Goal: Task Accomplishment & Management: Use online tool/utility

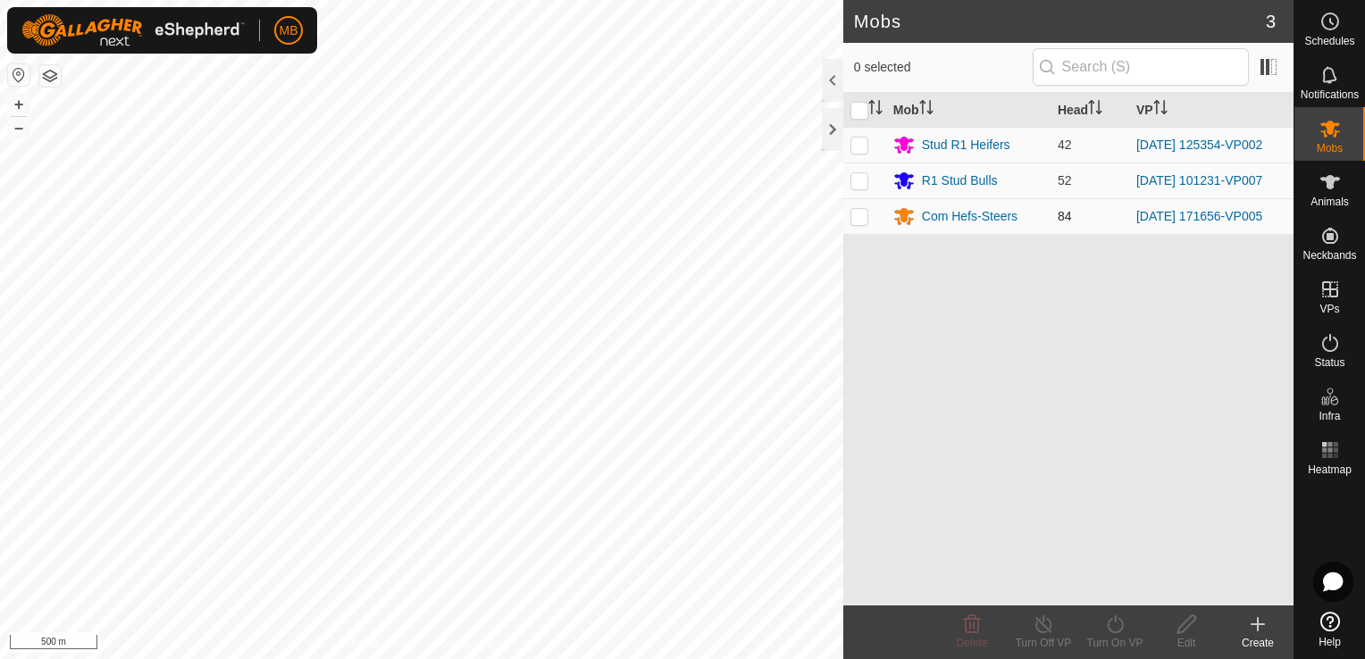
click at [864, 212] on p-checkbox at bounding box center [859, 216] width 18 height 14
checkbox input "true"
click at [21, 102] on button "+" at bounding box center [18, 104] width 21 height 21
click at [329, 658] on html "MB Schedules Notifications Mobs Animals Neckbands VPs Status Infra Heatmap Help…" at bounding box center [682, 329] width 1365 height 659
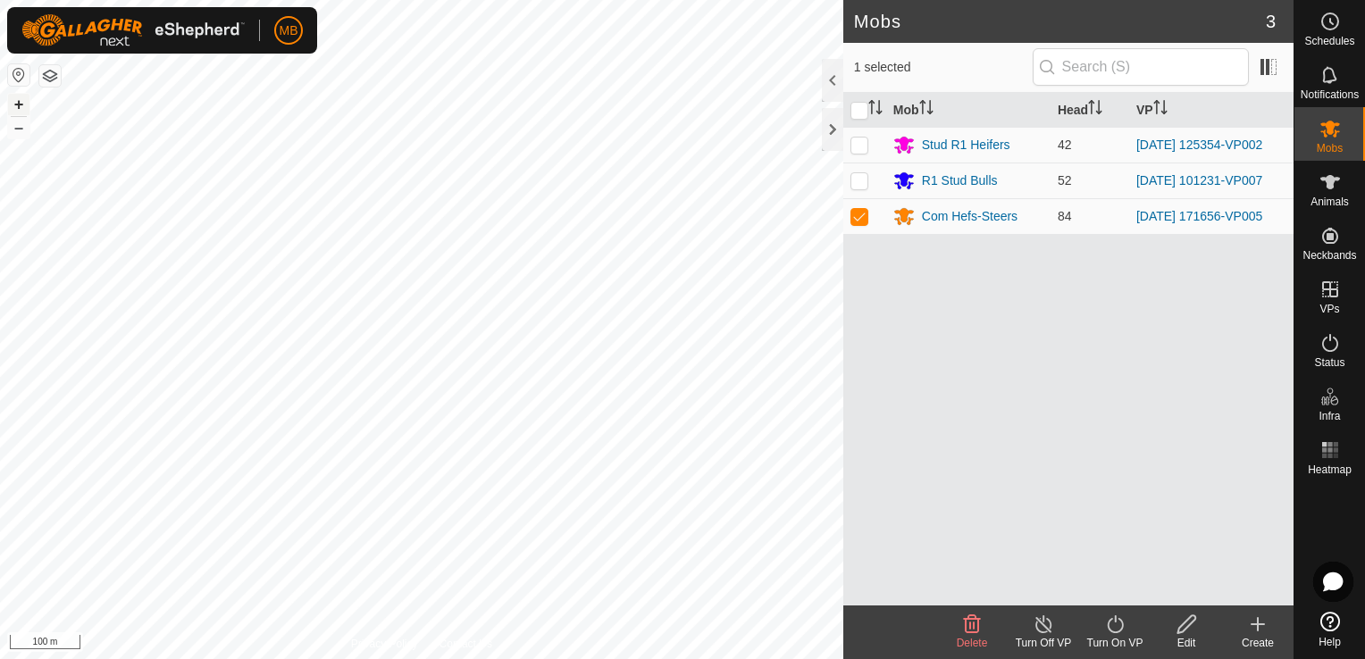
click at [14, 94] on button "+" at bounding box center [18, 104] width 21 height 21
click at [1123, 635] on div "Turn On VP" at bounding box center [1114, 643] width 71 height 16
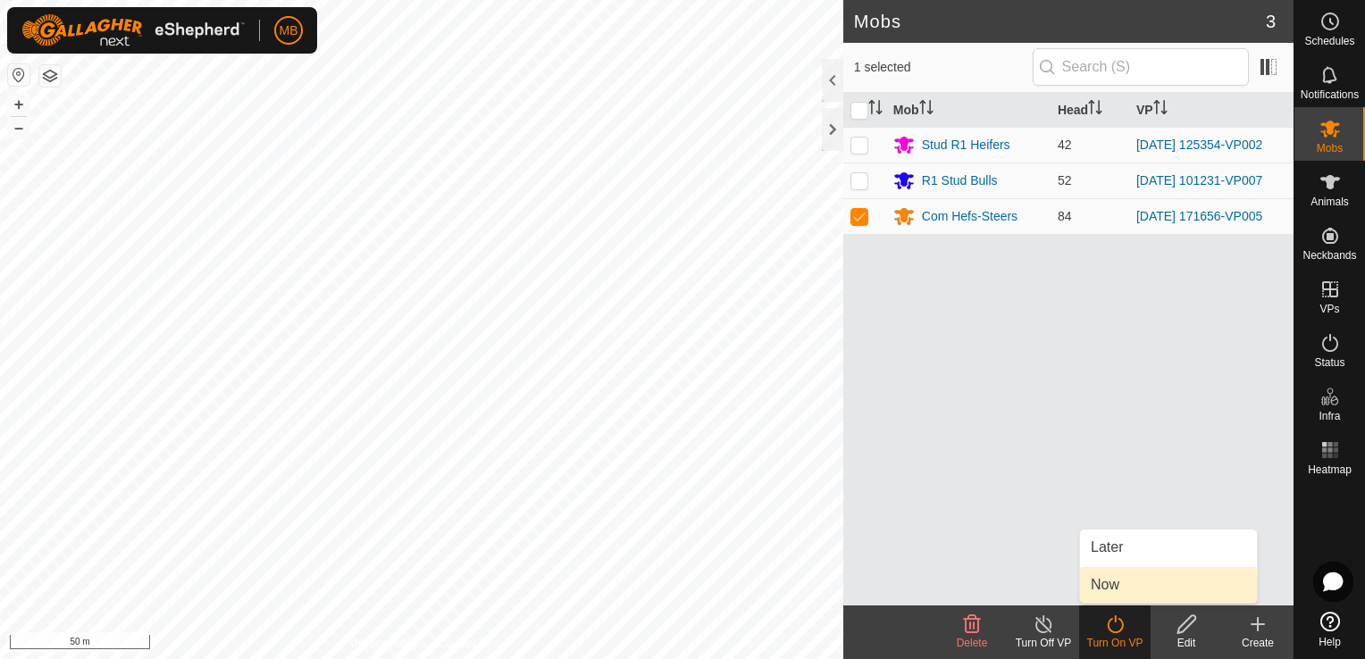
click at [1133, 582] on link "Now" at bounding box center [1168, 585] width 177 height 36
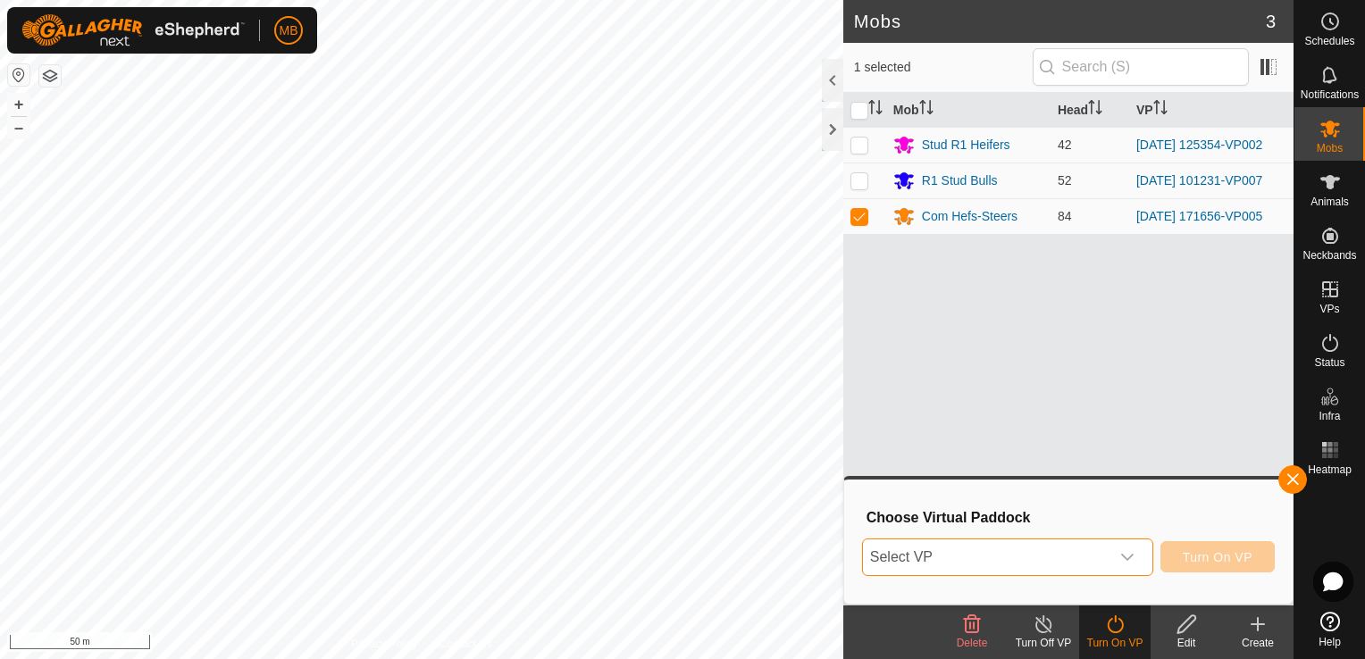
click at [1101, 557] on span "Select VP" at bounding box center [986, 558] width 247 height 36
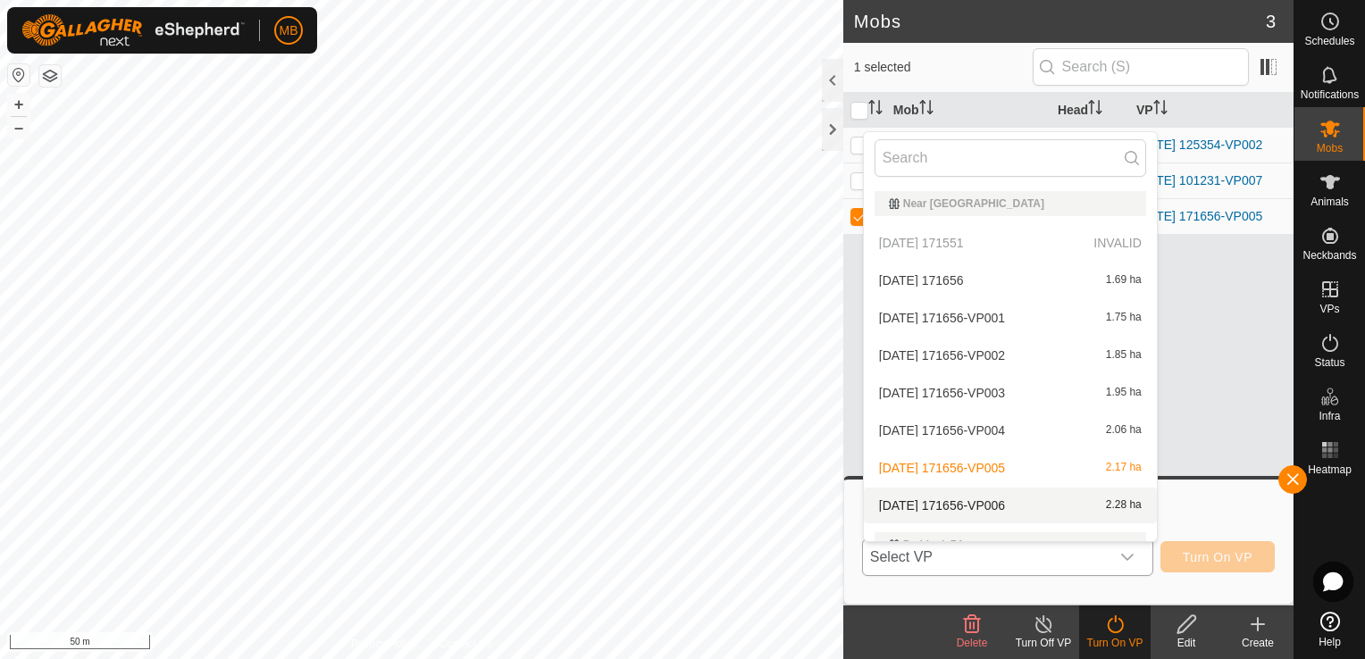
click at [1073, 506] on div "[DATE] 171656-VP006 2.28 ha" at bounding box center [1010, 505] width 272 height 21
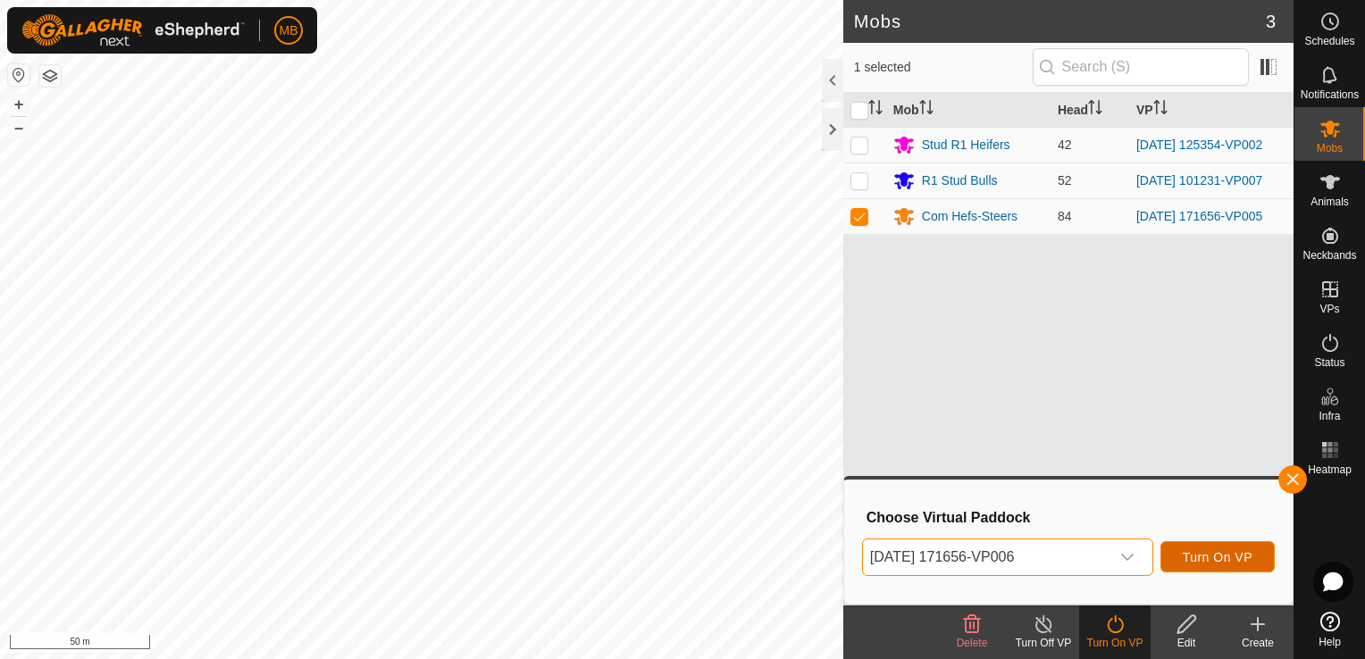
click at [1236, 559] on span "Turn On VP" at bounding box center [1218, 557] width 70 height 14
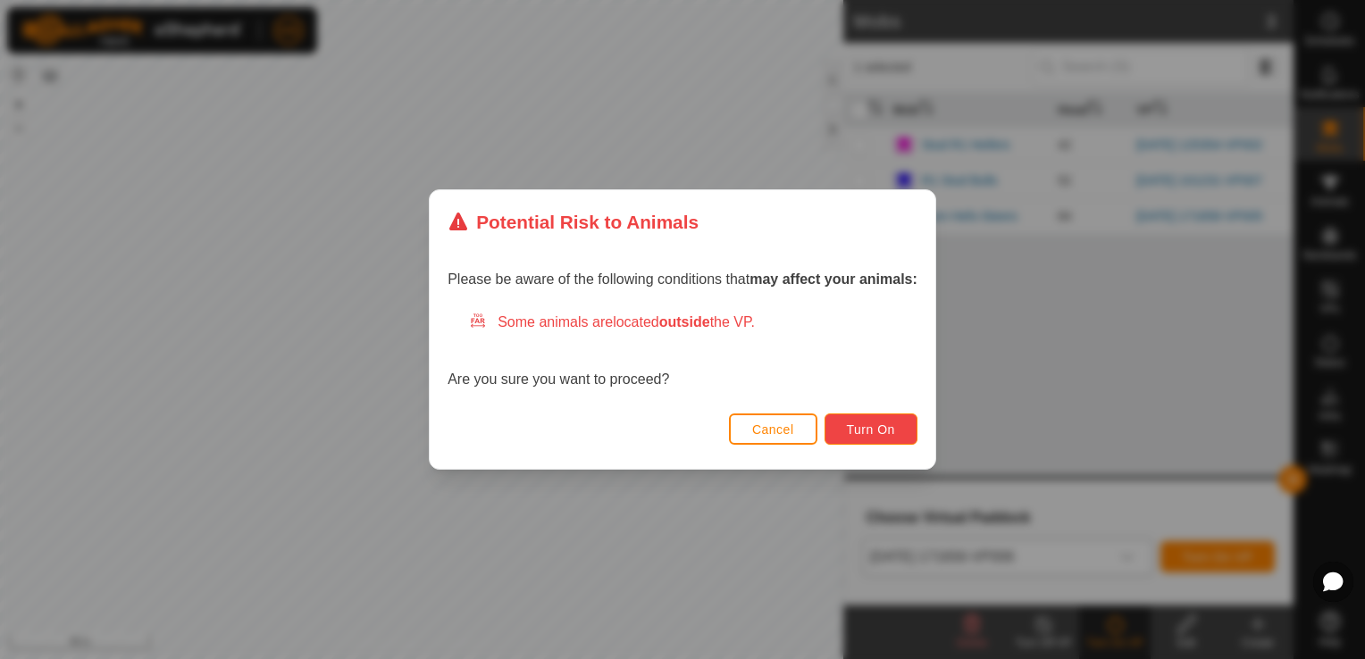
click at [882, 440] on button "Turn On" at bounding box center [870, 429] width 93 height 31
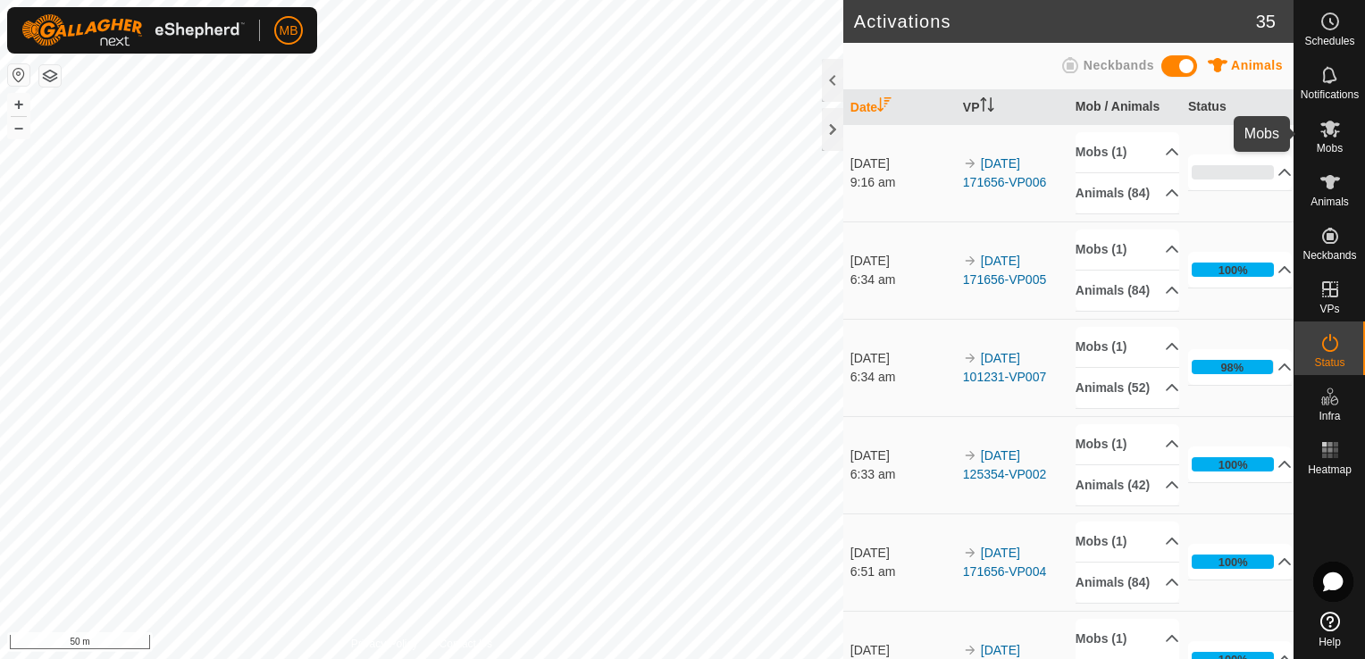
click at [1326, 138] on icon at bounding box center [1329, 128] width 21 height 21
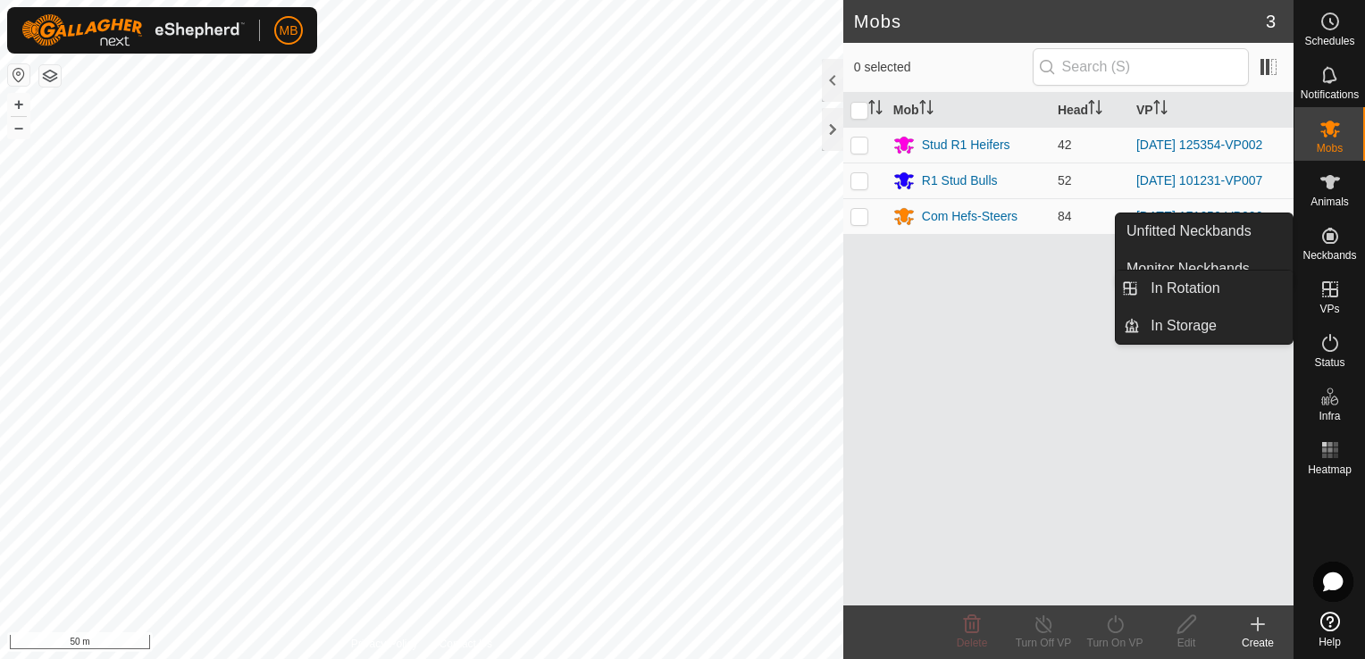
click at [1337, 297] on icon at bounding box center [1329, 289] width 21 height 21
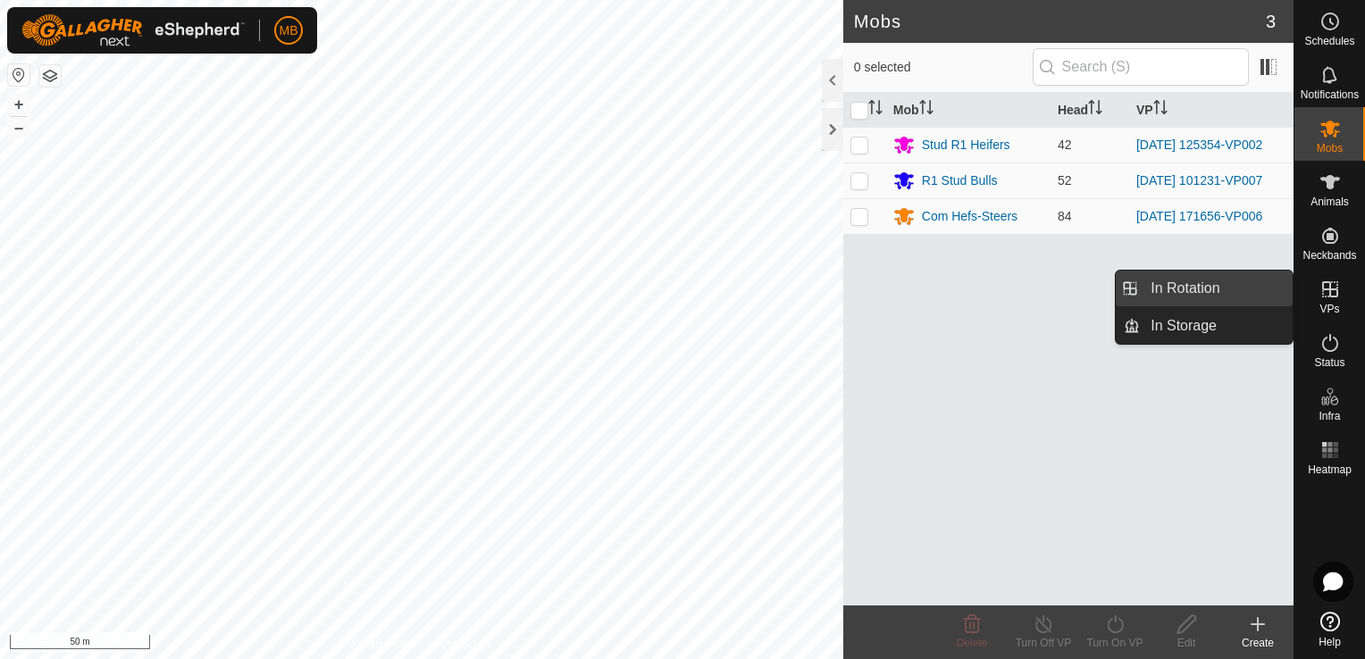
click at [1223, 297] on link "In Rotation" at bounding box center [1216, 289] width 153 height 36
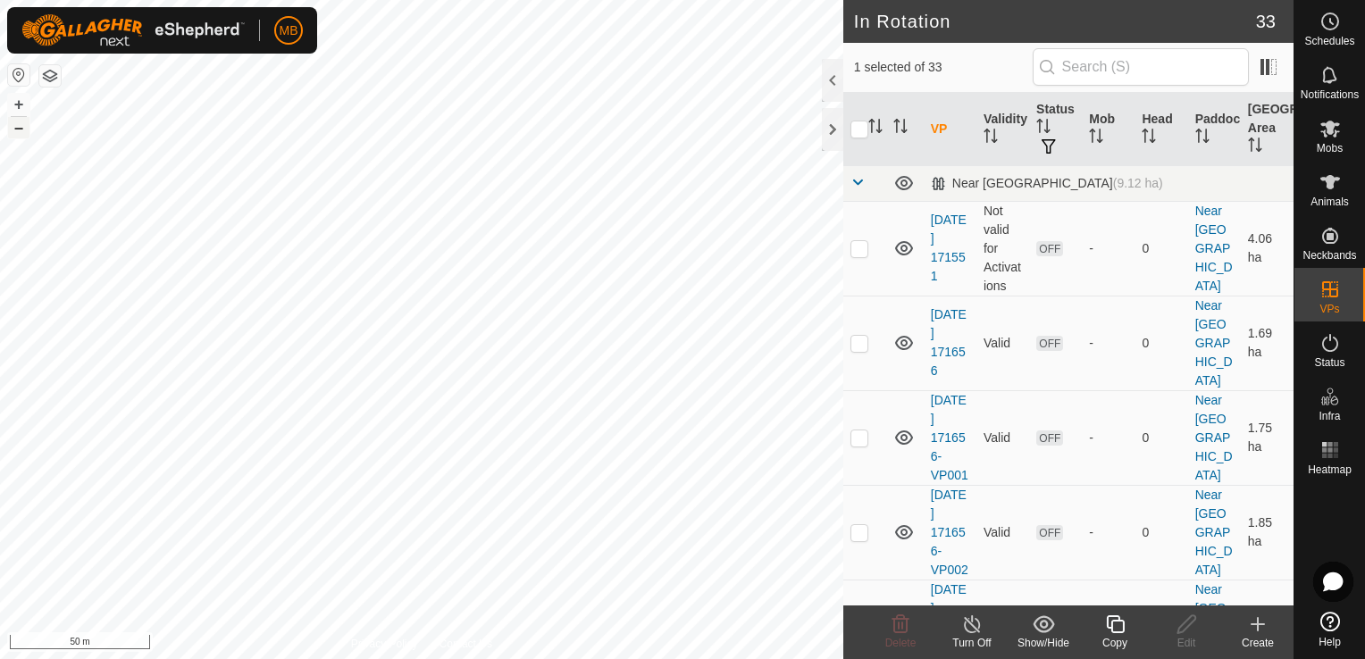
click at [15, 125] on button "–" at bounding box center [18, 127] width 21 height 21
click at [17, 106] on button "+" at bounding box center [18, 104] width 21 height 21
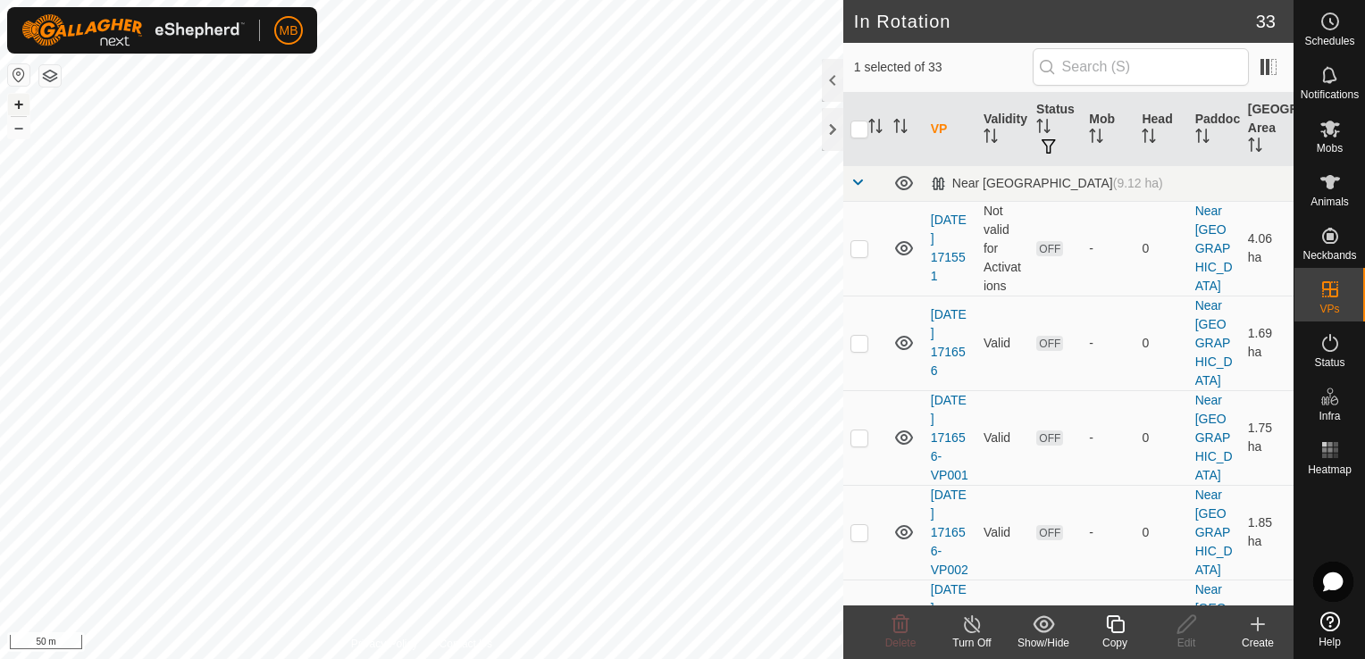
click at [17, 106] on button "+" at bounding box center [18, 104] width 21 height 21
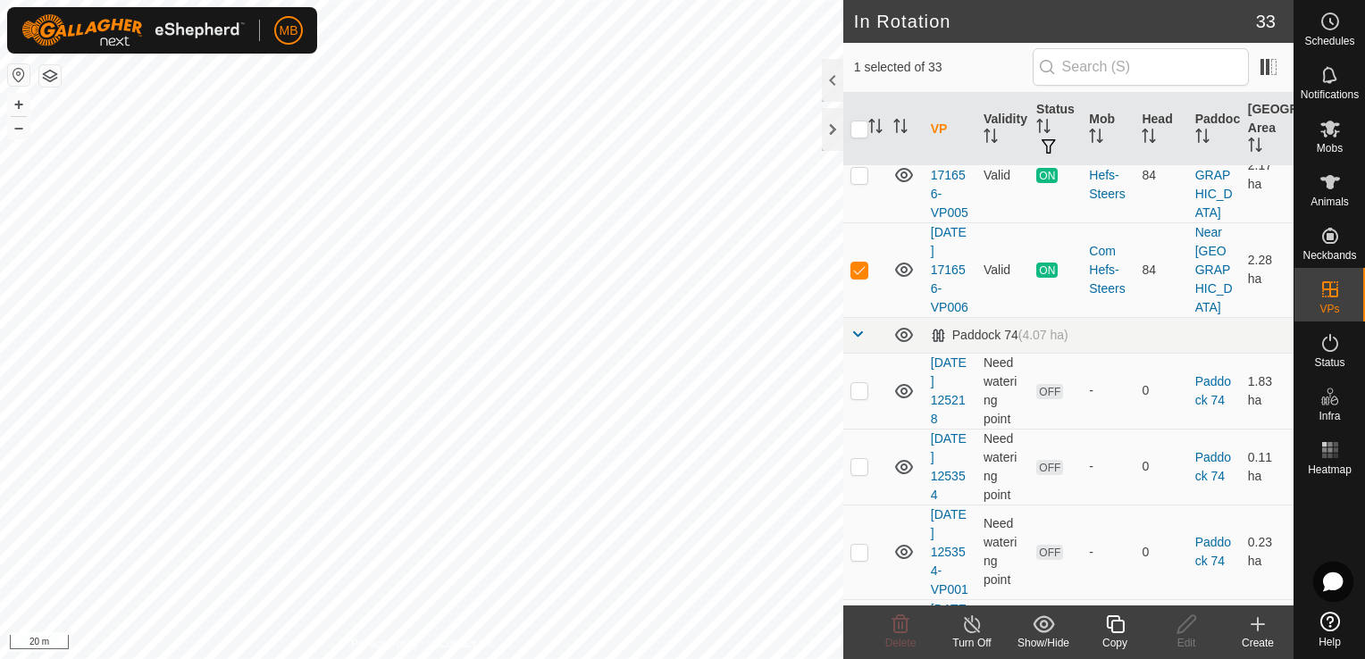
scroll to position [643, 0]
click at [859, 315] on td at bounding box center [864, 268] width 43 height 95
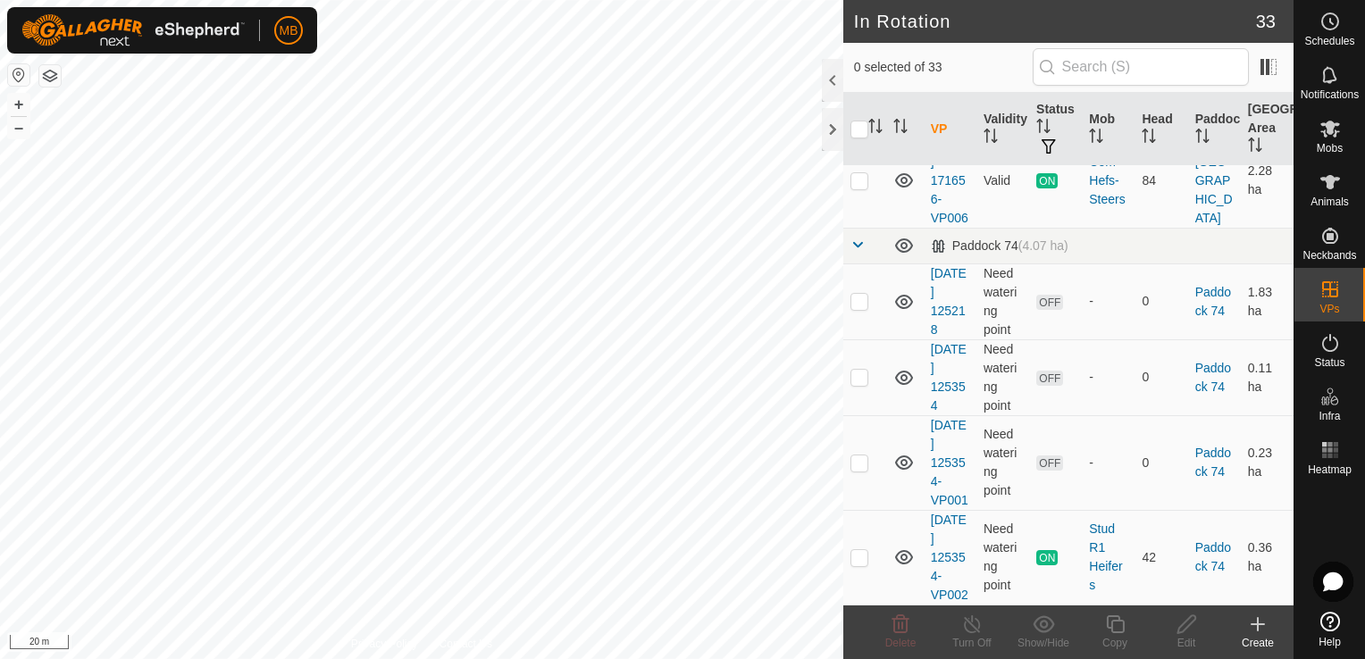
scroll to position [750, 0]
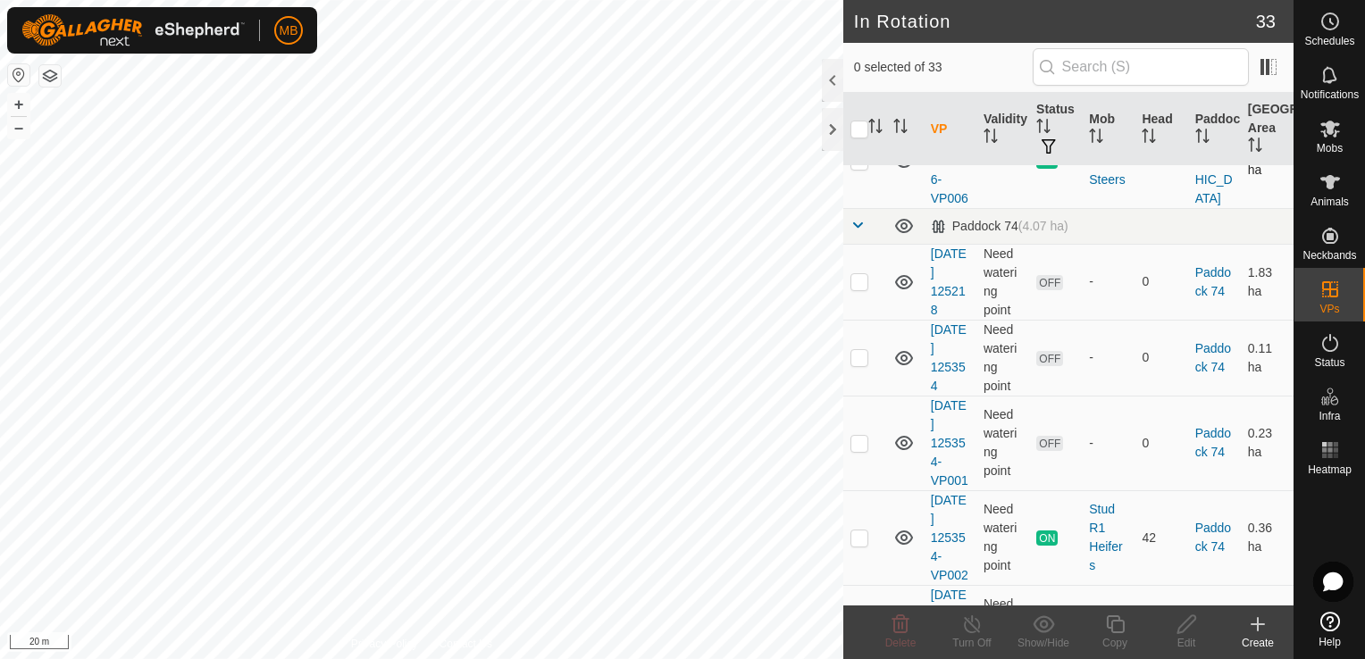
click at [859, 208] on td at bounding box center [864, 160] width 43 height 95
checkbox input "false"
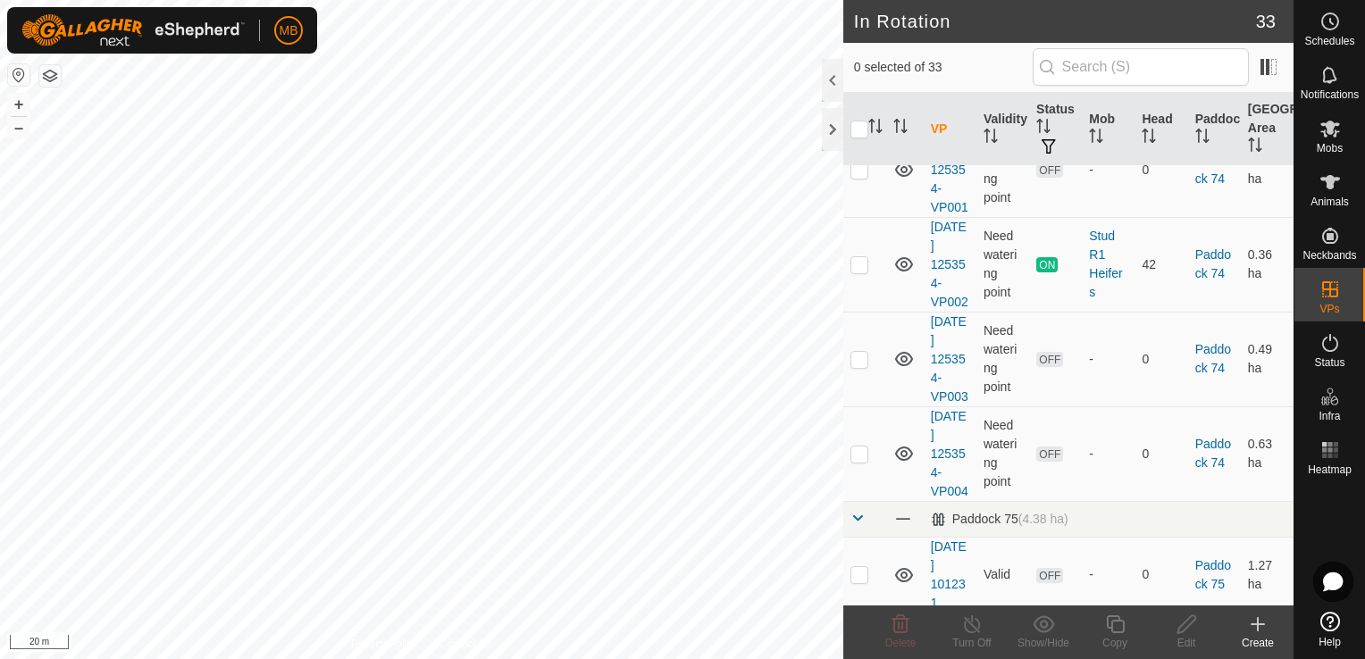
scroll to position [1072, 0]
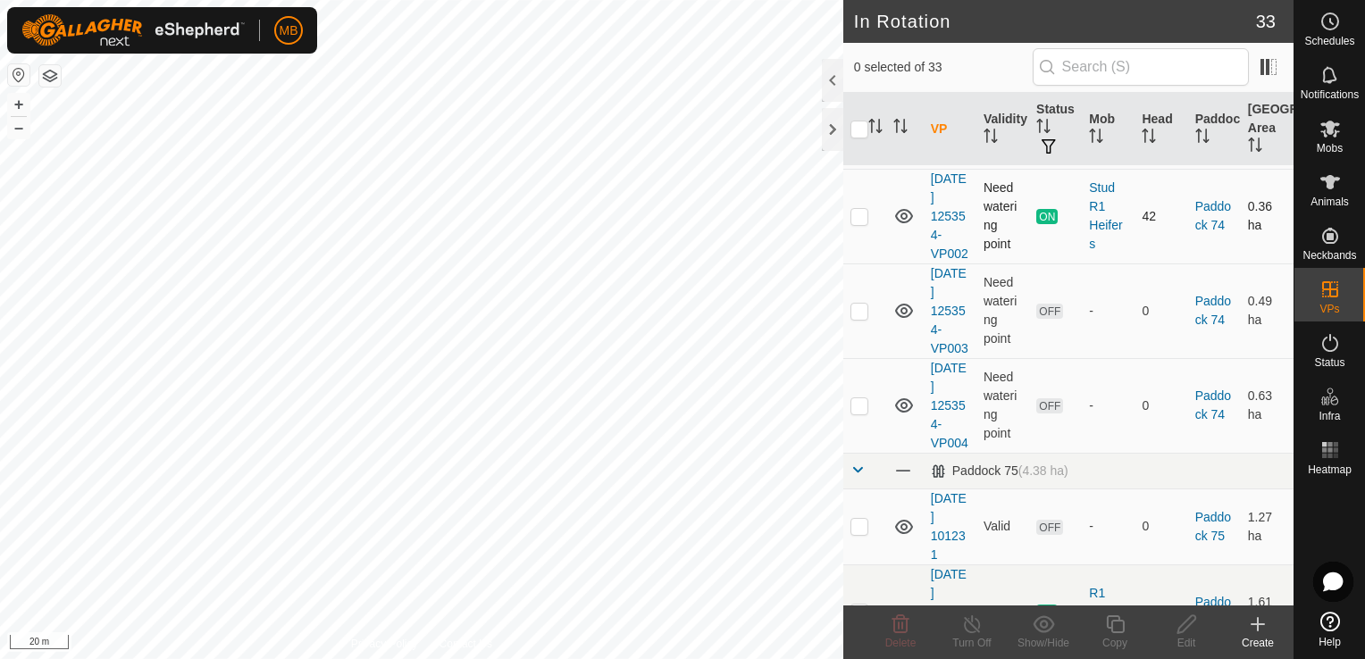
click at [857, 223] on p-checkbox at bounding box center [859, 216] width 18 height 14
checkbox input "false"
click at [861, 318] on p-checkbox at bounding box center [859, 311] width 18 height 14
checkbox input "true"
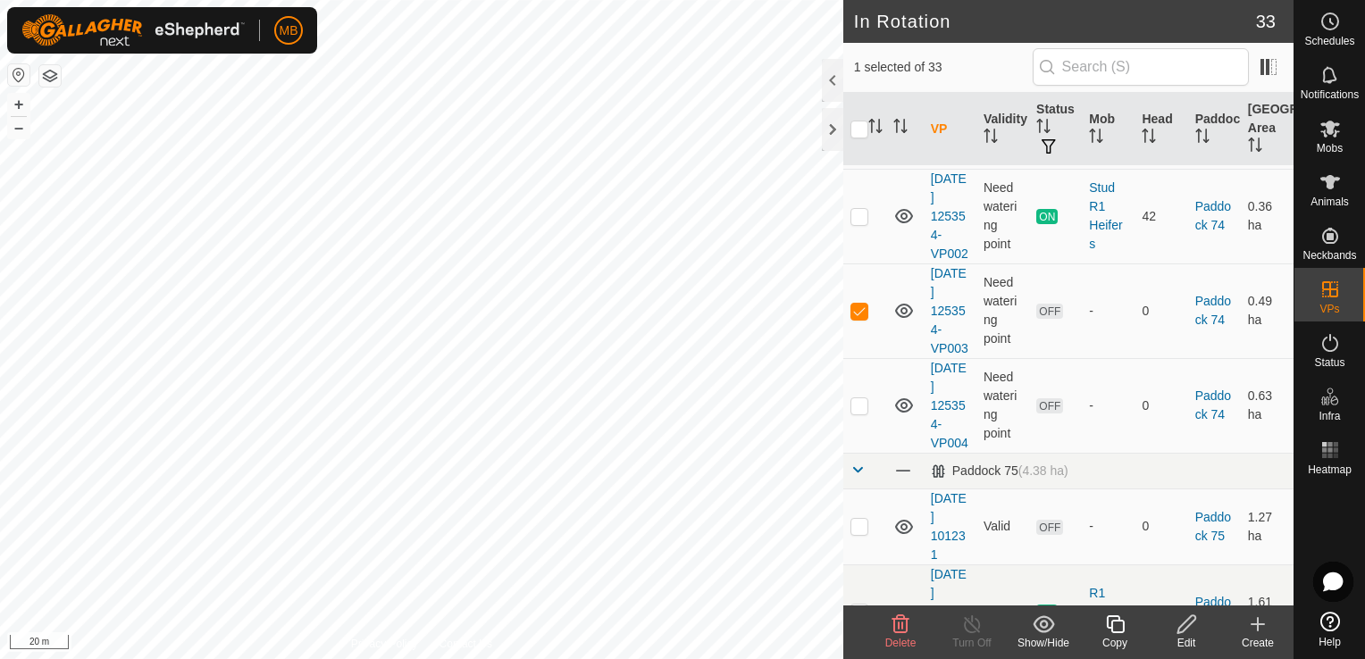
click at [1177, 631] on icon at bounding box center [1186, 624] width 18 height 18
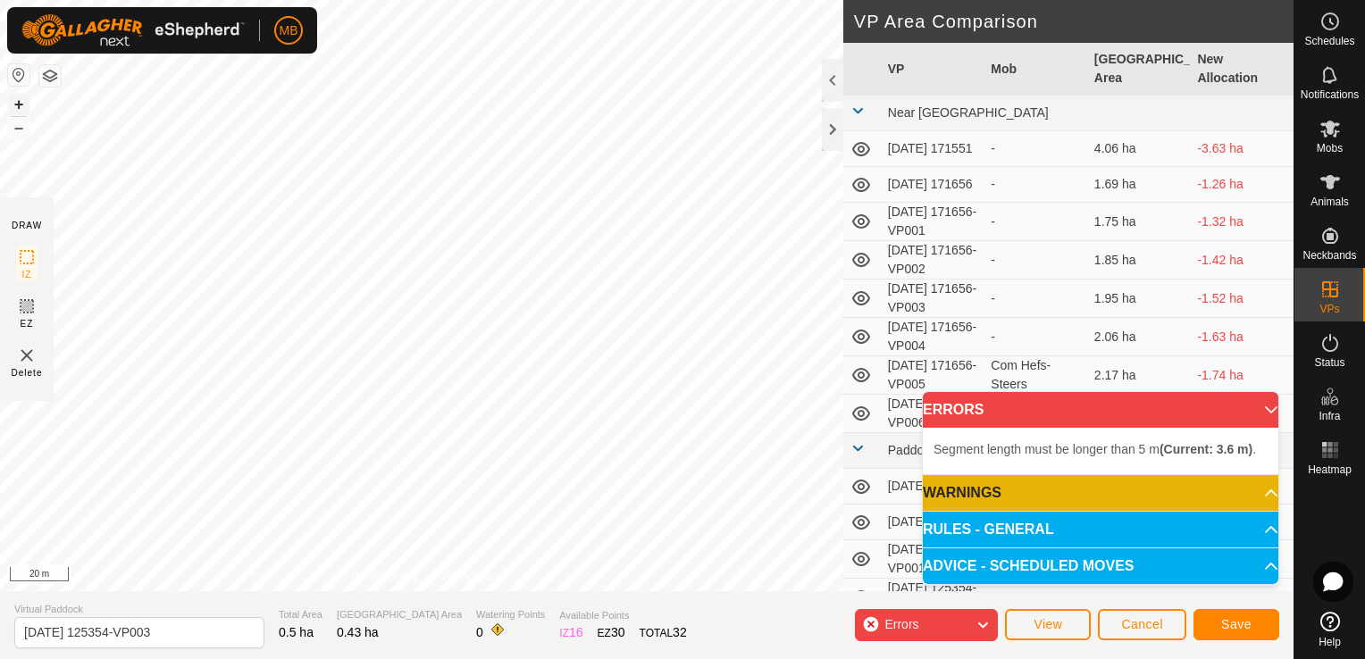
click at [21, 109] on button "+" at bounding box center [18, 104] width 21 height 21
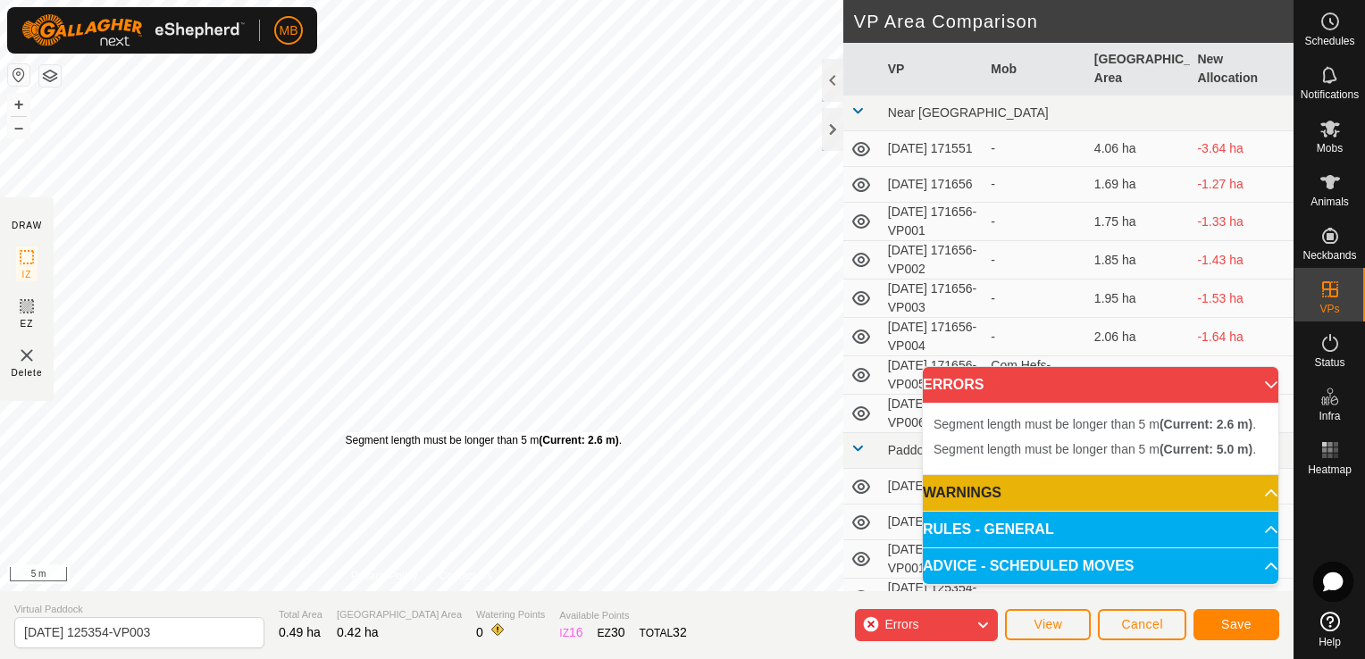
drag, startPoint x: 336, startPoint y: 420, endPoint x: 345, endPoint y: 432, distance: 15.4
click at [345, 432] on div "Segment length must be longer than 5 m (Current: 2.6 m) ." at bounding box center [483, 440] width 276 height 16
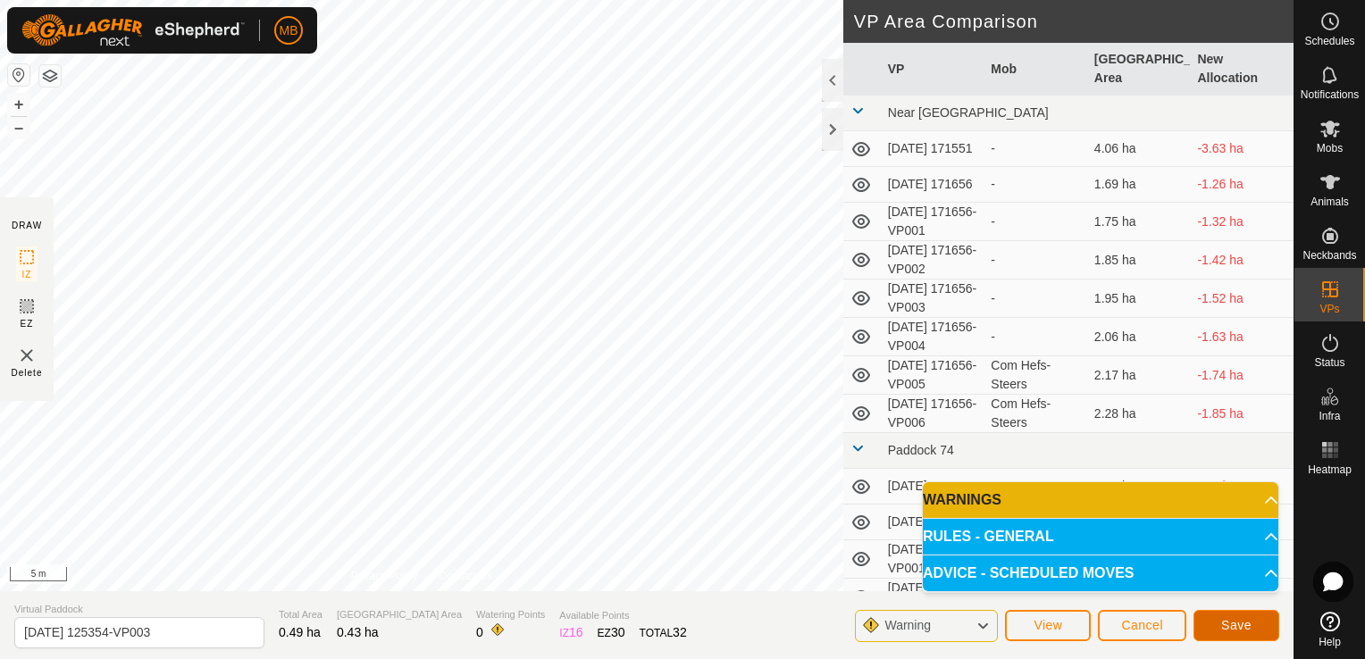
click at [1236, 627] on span "Save" at bounding box center [1236, 625] width 30 height 14
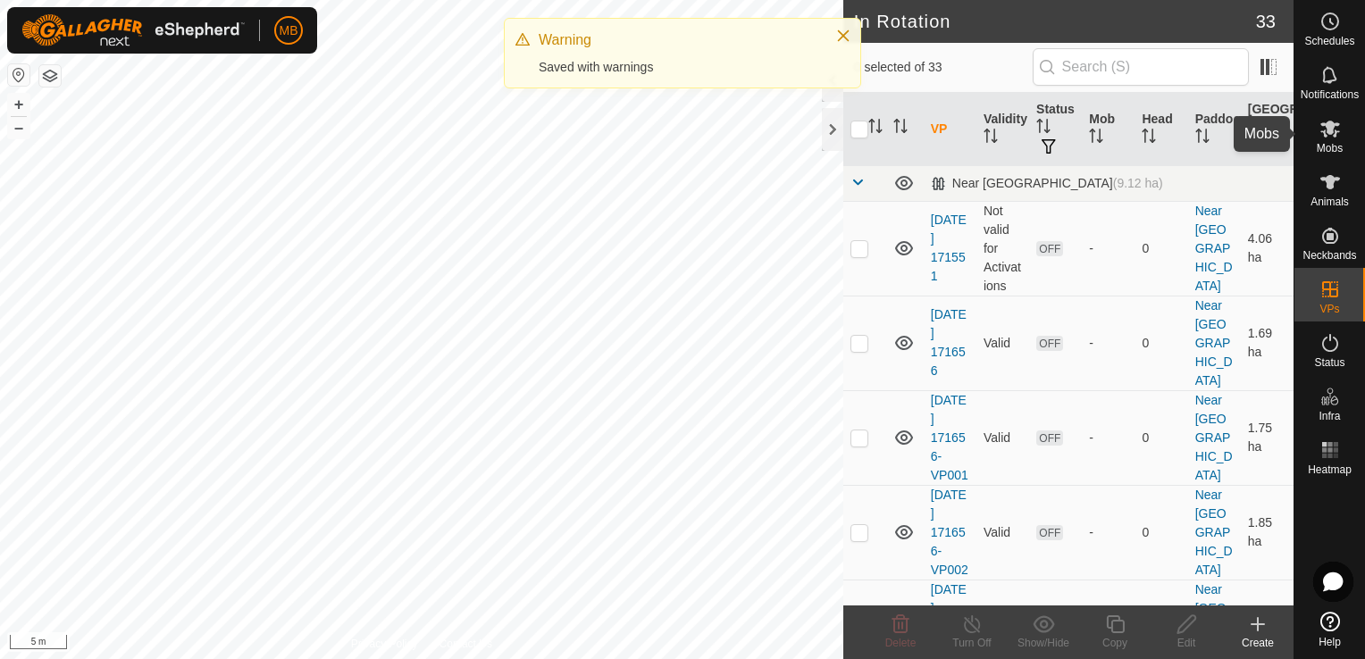
click at [1330, 114] on es-mob-svg-icon at bounding box center [1330, 128] width 32 height 29
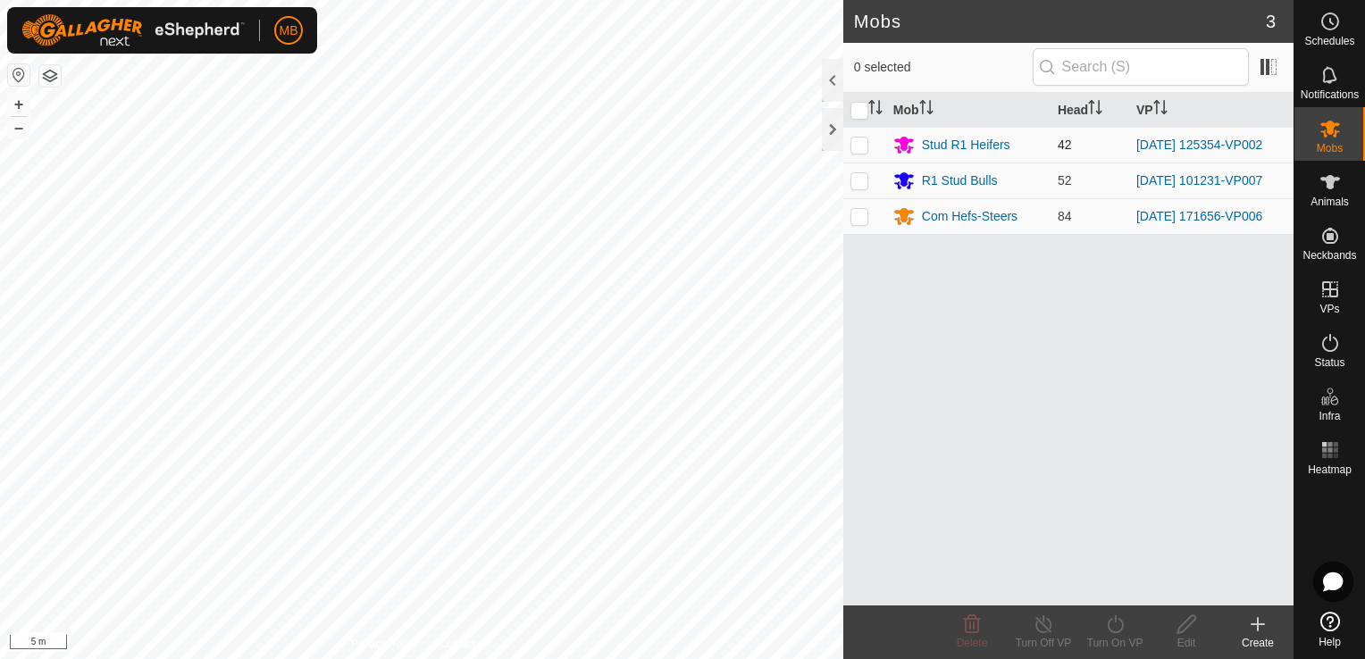
click at [860, 138] on p-checkbox at bounding box center [859, 145] width 18 height 14
checkbox input "true"
click at [1115, 633] on icon at bounding box center [1115, 624] width 16 height 18
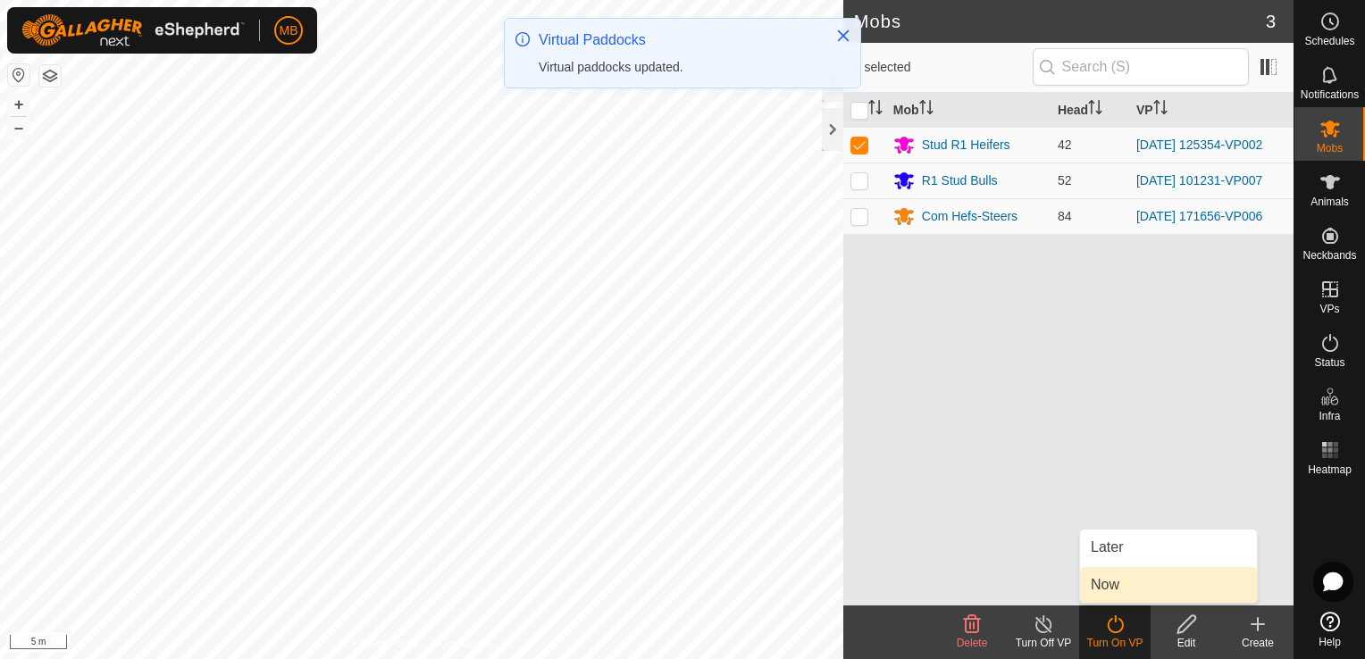
click at [1115, 587] on link "Now" at bounding box center [1168, 585] width 177 height 36
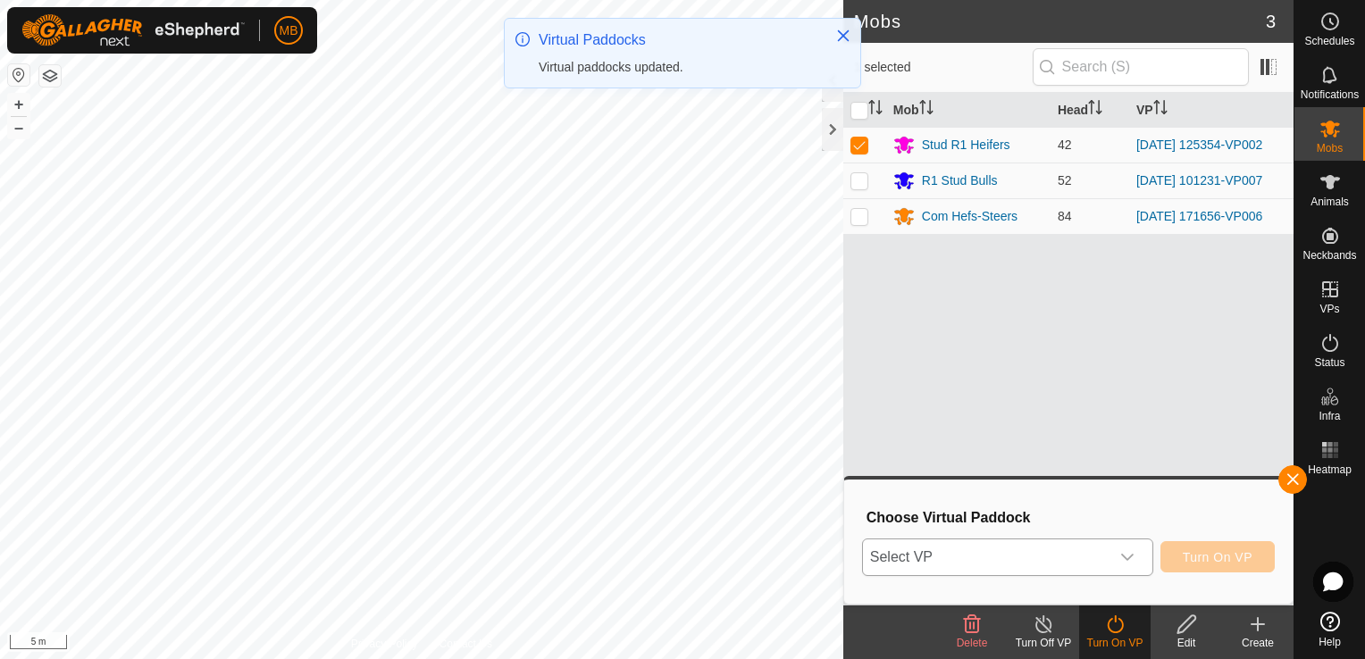
click at [1134, 556] on icon "dropdown trigger" at bounding box center [1127, 557] width 14 height 14
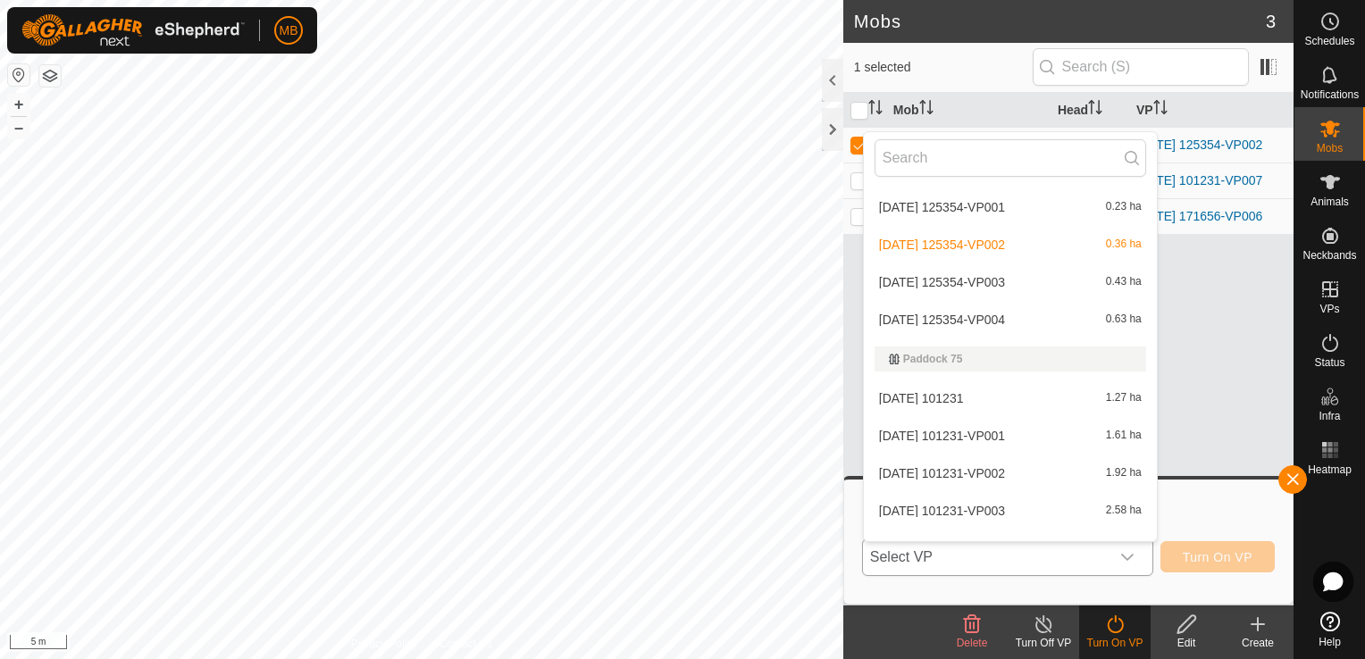
scroll to position [500, 0]
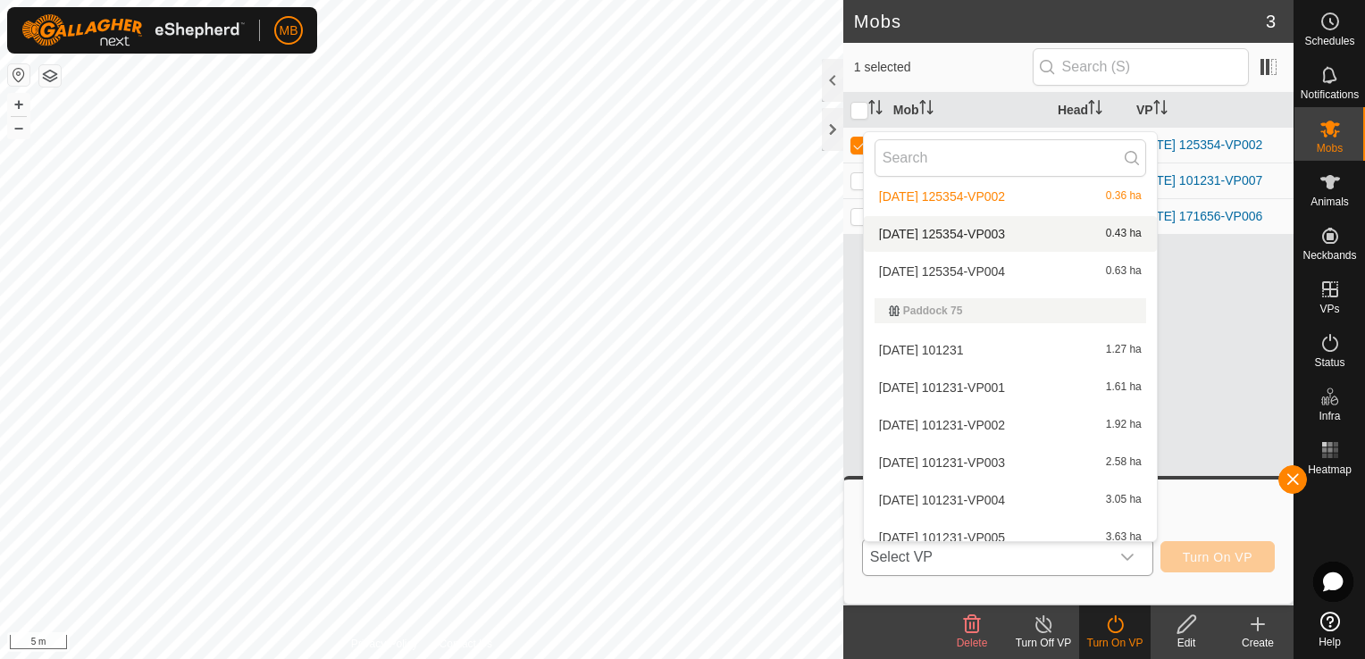
click at [992, 238] on span "[DATE] 125354-VP003" at bounding box center [942, 234] width 126 height 13
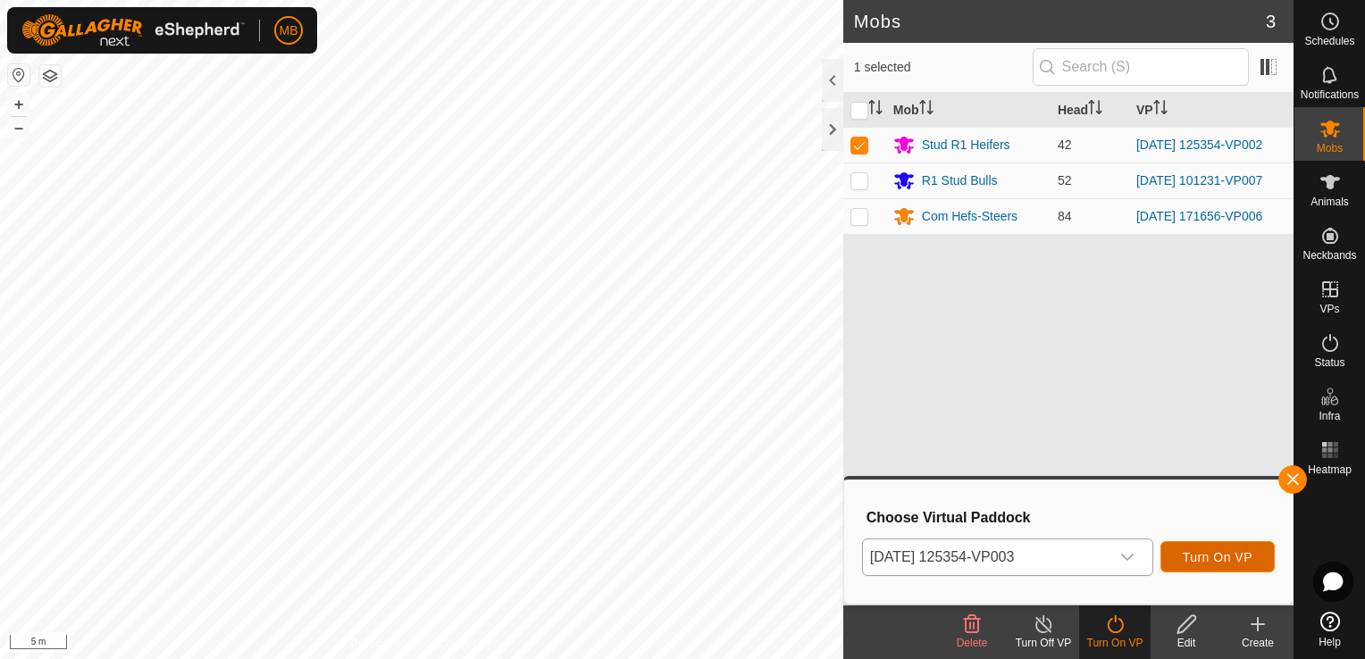
click at [1195, 556] on span "Turn On VP" at bounding box center [1218, 557] width 70 height 14
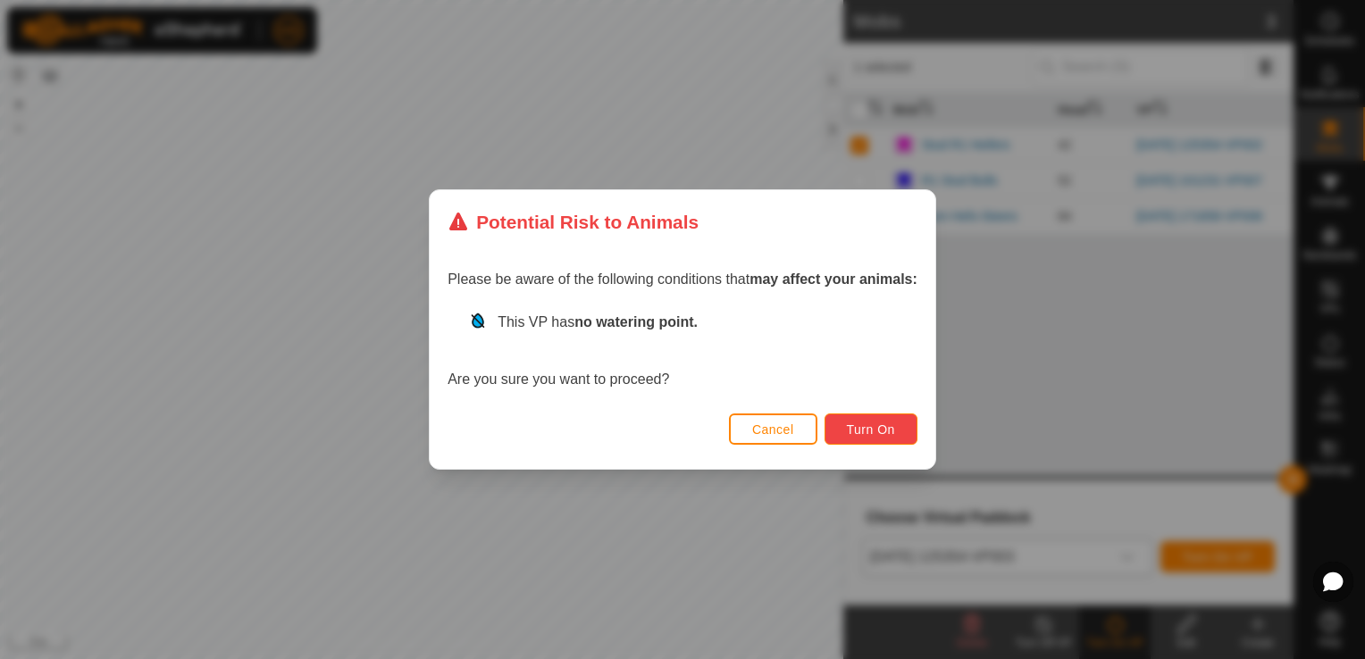
click at [884, 434] on span "Turn On" at bounding box center [871, 430] width 48 height 14
